Goal: Find contact information

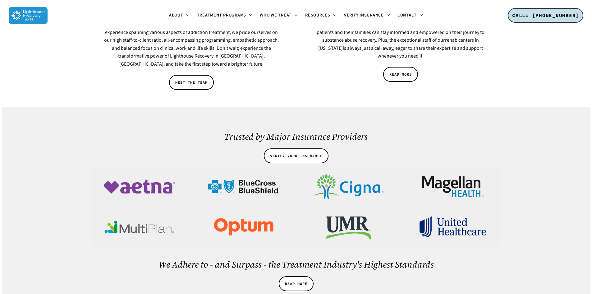
scroll to position [871, 0]
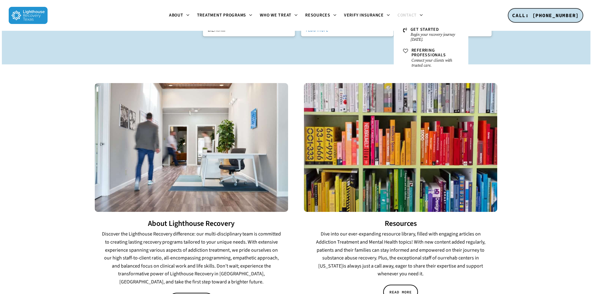
click at [414, 14] on span "Contact" at bounding box center [407, 15] width 19 height 6
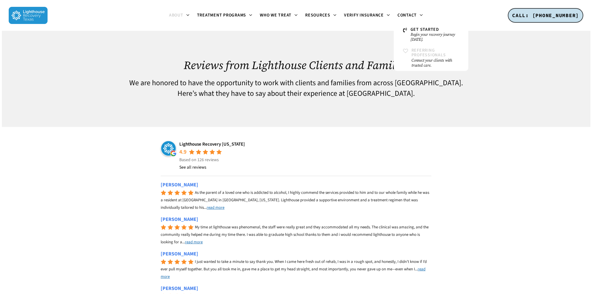
click at [417, 51] on span "Referring Professionals" at bounding box center [429, 52] width 35 height 11
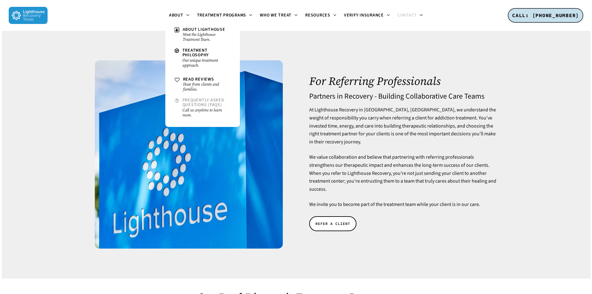
click at [194, 109] on small "Call us anytime to learn more." at bounding box center [206, 113] width 48 height 10
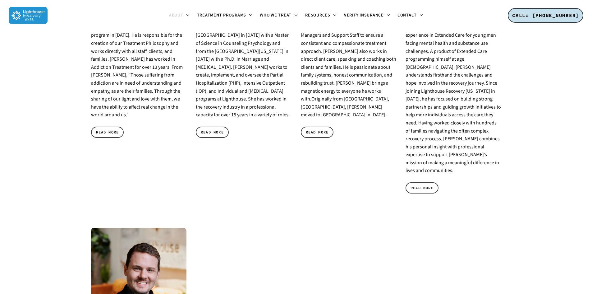
scroll to position [360, 0]
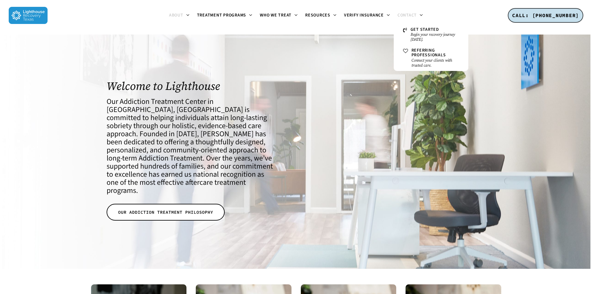
click at [402, 14] on span "Contact" at bounding box center [407, 15] width 19 height 6
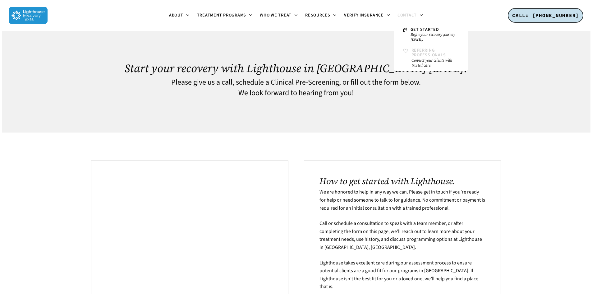
click at [418, 49] on span "Referring Professionals" at bounding box center [429, 52] width 35 height 11
